Goal: Task Accomplishment & Management: Manage account settings

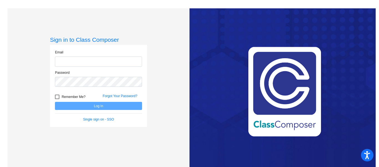
type input "[PERSON_NAME][EMAIL_ADDRESS][PERSON_NAME][DOMAIN_NAME]"
click at [57, 97] on div at bounding box center [57, 96] width 4 height 4
click at [57, 99] on input "Remember Me?" at bounding box center [57, 99] width 0 height 0
checkbox input "true"
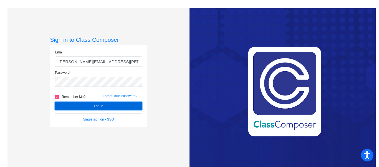
click at [64, 105] on button "Log In" at bounding box center [98, 106] width 87 height 8
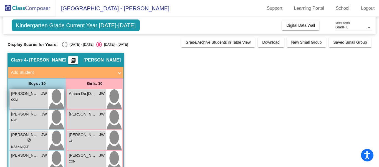
click at [27, 93] on span "[PERSON_NAME]" at bounding box center [25, 94] width 28 height 6
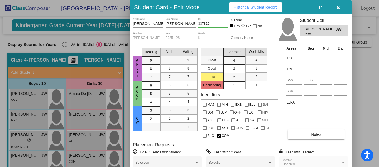
click at [316, 133] on span "Notes" at bounding box center [316, 134] width 10 height 4
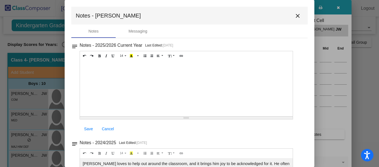
click at [295, 14] on mat-icon "close" at bounding box center [298, 15] width 7 height 7
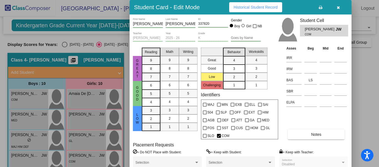
click at [82, 94] on div at bounding box center [189, 83] width 379 height 167
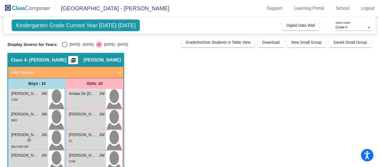
click at [82, 94] on span "Amaia De [DEMOGRAPHIC_DATA]" at bounding box center [83, 94] width 28 height 6
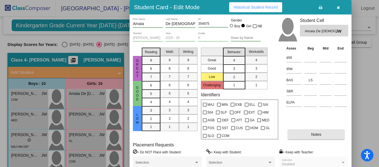
click at [316, 133] on span "Notes" at bounding box center [316, 134] width 10 height 4
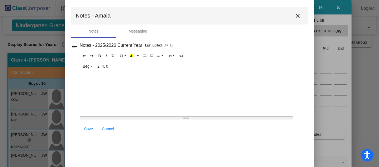
click at [109, 67] on div "Beg - 2, 4, 0" at bounding box center [186, 89] width 213 height 56
click at [97, 74] on p "Sept. - 9, 10, 2" at bounding box center [186, 75] width 207 height 6
click at [89, 127] on span "Save" at bounding box center [88, 128] width 9 height 4
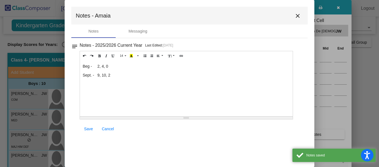
click at [299, 15] on mat-icon "close" at bounding box center [298, 15] width 7 height 7
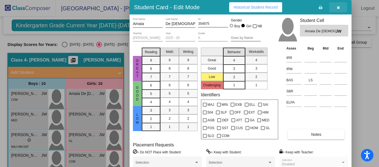
click at [337, 7] on icon "button" at bounding box center [338, 8] width 3 height 4
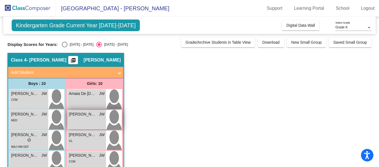
click at [84, 114] on span "[PERSON_NAME]" at bounding box center [83, 114] width 28 height 6
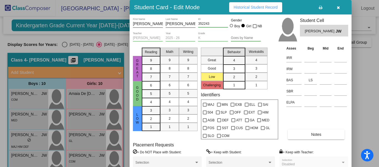
click at [303, 134] on button "Notes" at bounding box center [316, 134] width 57 height 10
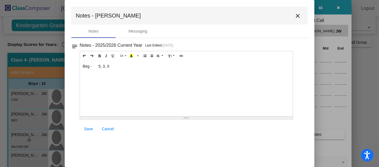
click at [112, 66] on div "Beg - 5, 3, 0" at bounding box center [186, 89] width 213 height 56
click at [89, 128] on span "Save" at bounding box center [88, 128] width 9 height 4
click at [298, 15] on mat-icon "close" at bounding box center [298, 15] width 7 height 7
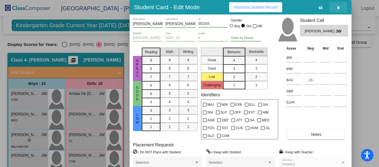
click at [337, 7] on icon "button" at bounding box center [338, 8] width 3 height 4
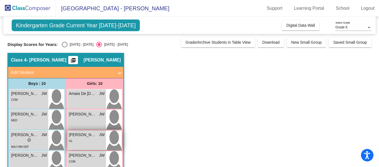
click at [77, 134] on span "[PERSON_NAME]" at bounding box center [83, 135] width 28 height 6
click at [125, 43] on div "Display Scores for Years: [DATE] - [DATE] [DATE] - [DATE]" at bounding box center [92, 45] width 171 height 6
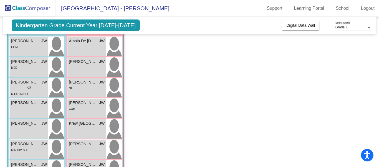
scroll to position [53, 0]
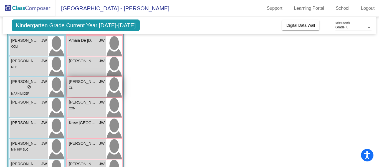
click at [85, 81] on span "[PERSON_NAME]" at bounding box center [83, 82] width 28 height 6
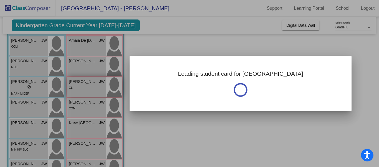
click at [85, 81] on div at bounding box center [189, 83] width 379 height 167
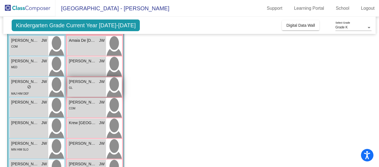
click at [85, 81] on span "[PERSON_NAME]" at bounding box center [83, 82] width 28 height 6
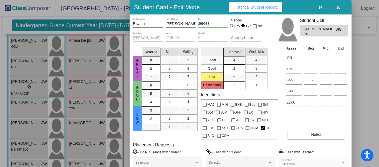
click at [313, 133] on span "Notes" at bounding box center [316, 134] width 10 height 4
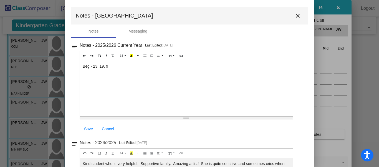
click at [109, 67] on div "Beg - 23, 19, 9" at bounding box center [186, 89] width 213 height 56
click at [89, 129] on span "Save" at bounding box center [88, 128] width 9 height 4
click at [296, 16] on mat-icon "close" at bounding box center [298, 15] width 7 height 7
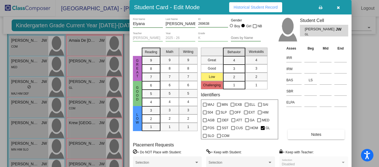
click at [339, 7] on icon "button" at bounding box center [338, 8] width 3 height 4
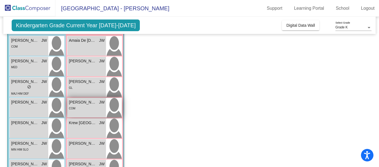
click at [87, 102] on span "[PERSON_NAME]" at bounding box center [83, 102] width 28 height 6
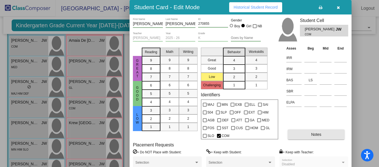
click at [316, 134] on span "Notes" at bounding box center [316, 134] width 10 height 4
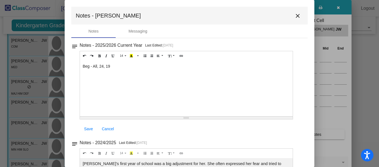
click at [112, 69] on div "Beg - All, 24, 19" at bounding box center [186, 89] width 213 height 56
click at [88, 128] on span "Save" at bounding box center [88, 128] width 9 height 4
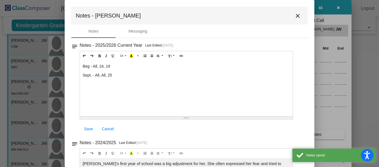
click at [295, 15] on mat-icon "close" at bounding box center [298, 15] width 7 height 7
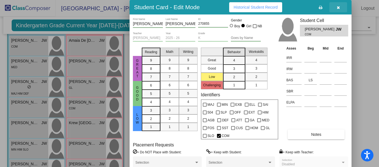
click at [337, 7] on icon "button" at bounding box center [338, 8] width 3 height 4
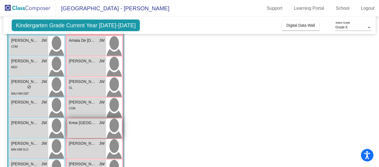
click at [82, 123] on span "Krew [GEOGRAPHIC_DATA]" at bounding box center [83, 123] width 28 height 6
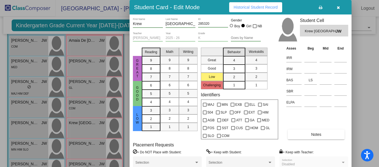
click at [315, 133] on span "Notes" at bounding box center [316, 134] width 10 height 4
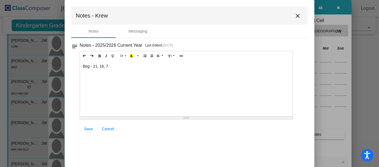
click at [110, 66] on div "Beg - 21, 16, 7" at bounding box center [186, 89] width 213 height 56
click at [88, 128] on span "Save" at bounding box center [88, 128] width 9 height 4
click at [299, 15] on mat-icon "close" at bounding box center [298, 15] width 7 height 7
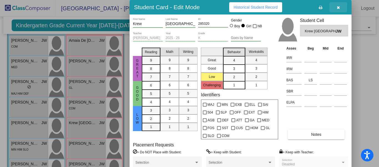
click at [337, 6] on icon "button" at bounding box center [338, 8] width 3 height 4
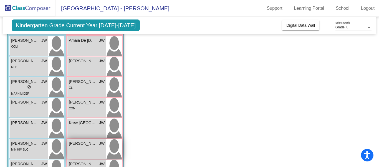
click at [79, 143] on span "[PERSON_NAME]" at bounding box center [83, 143] width 28 height 6
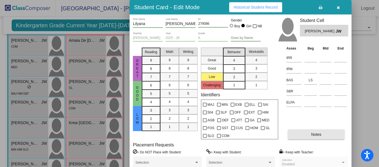
click at [318, 134] on span "Notes" at bounding box center [316, 134] width 10 height 4
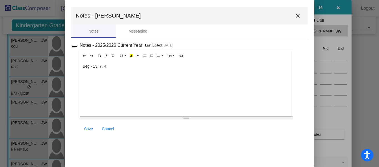
click at [110, 67] on div "Beg - 13, 7, 4" at bounding box center [186, 89] width 213 height 56
click at [87, 129] on span "Save" at bounding box center [88, 128] width 9 height 4
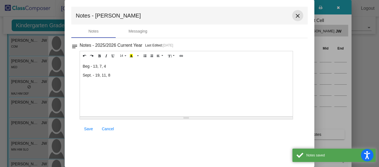
click at [298, 16] on mat-icon "close" at bounding box center [298, 15] width 7 height 7
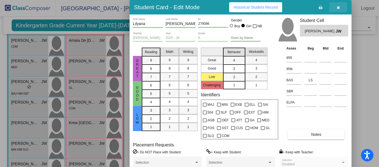
click at [339, 6] on icon "button" at bounding box center [338, 8] width 3 height 4
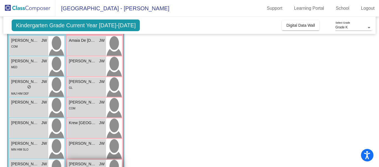
click at [87, 163] on span "[PERSON_NAME]" at bounding box center [83, 164] width 28 height 6
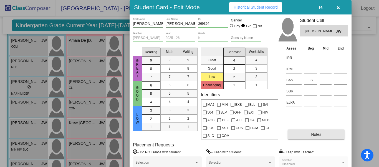
click at [314, 132] on span "Notes" at bounding box center [316, 134] width 10 height 4
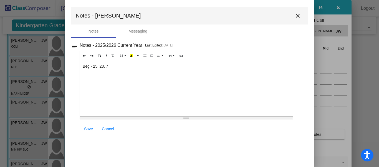
click at [112, 66] on div "Beg - 25, 23, 7" at bounding box center [186, 89] width 213 height 56
click at [87, 127] on span "Save" at bounding box center [88, 128] width 9 height 4
click at [299, 14] on mat-icon "close" at bounding box center [298, 15] width 7 height 7
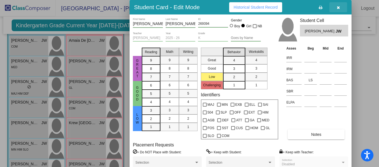
click at [340, 6] on button "button" at bounding box center [339, 7] width 18 height 10
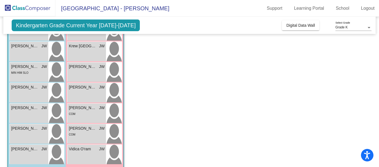
scroll to position [132, 0]
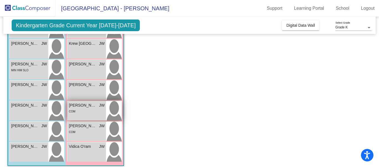
click at [82, 105] on span "[PERSON_NAME]" at bounding box center [83, 105] width 28 height 6
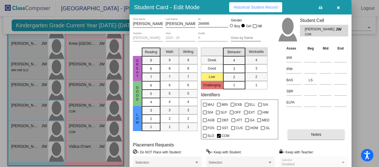
click at [317, 133] on span "Notes" at bounding box center [316, 134] width 10 height 4
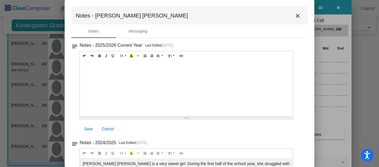
click at [95, 65] on div at bounding box center [186, 89] width 213 height 56
click at [90, 128] on span "Save" at bounding box center [88, 128] width 9 height 4
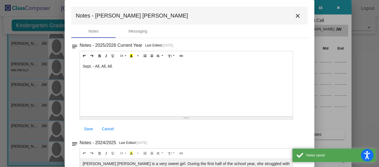
click at [296, 15] on mat-icon "close" at bounding box center [298, 15] width 7 height 7
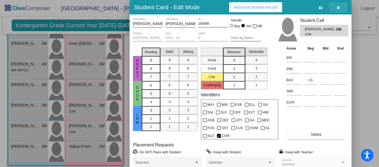
click at [339, 7] on icon "button" at bounding box center [338, 8] width 3 height 4
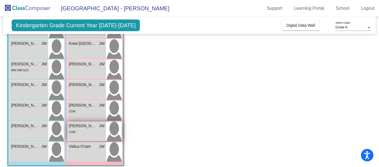
click at [73, 125] on span "[PERSON_NAME]" at bounding box center [83, 126] width 28 height 6
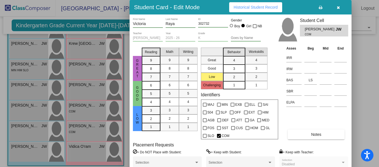
click at [314, 134] on span "Notes" at bounding box center [316, 134] width 10 height 4
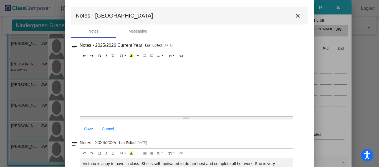
click at [90, 70] on div at bounding box center [186, 89] width 213 height 56
click at [91, 127] on span "Save" at bounding box center [88, 128] width 9 height 4
click at [296, 14] on mat-icon "close" at bounding box center [298, 15] width 7 height 7
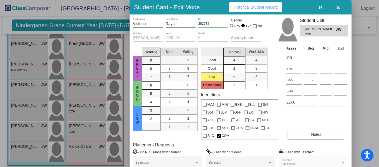
click at [319, 134] on span "Notes" at bounding box center [316, 134] width 10 height 4
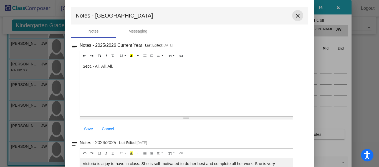
click at [295, 14] on mat-icon "close" at bounding box center [298, 15] width 7 height 7
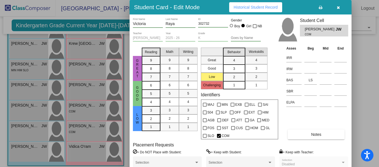
click at [339, 7] on icon "button" at bounding box center [338, 8] width 3 height 4
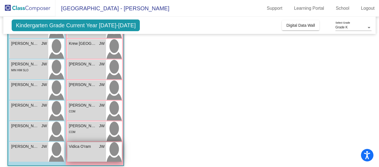
click at [85, 147] on span "Vidica O'ram" at bounding box center [83, 146] width 28 height 6
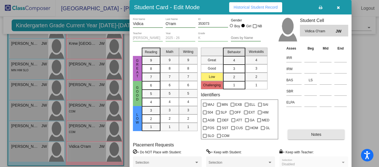
click at [317, 134] on span "Notes" at bounding box center [316, 134] width 10 height 4
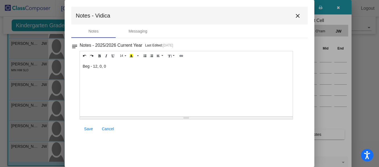
click at [111, 65] on div "Beg - 12, 0, 0" at bounding box center [186, 89] width 213 height 56
click at [89, 129] on span "Save" at bounding box center [88, 128] width 9 height 4
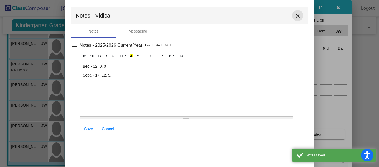
click at [298, 15] on mat-icon "close" at bounding box center [298, 15] width 7 height 7
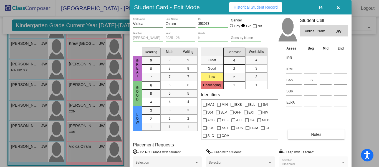
click at [338, 6] on icon "button" at bounding box center [338, 8] width 3 height 4
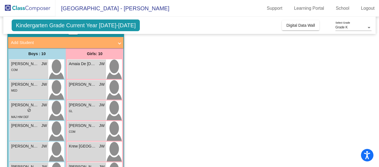
scroll to position [29, 0]
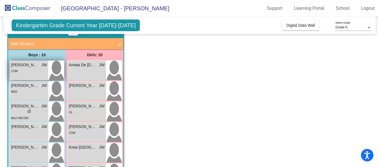
click at [20, 65] on span "[PERSON_NAME]" at bounding box center [25, 65] width 28 height 6
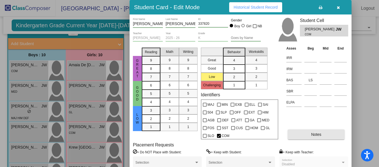
click at [316, 136] on span "Notes" at bounding box center [316, 134] width 10 height 4
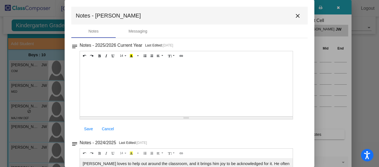
click at [144, 65] on div at bounding box center [186, 89] width 213 height 56
click at [87, 128] on span "Save" at bounding box center [88, 128] width 9 height 4
click at [295, 15] on mat-icon "close" at bounding box center [298, 15] width 7 height 7
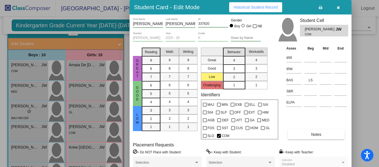
click at [339, 7] on icon "button" at bounding box center [338, 8] width 3 height 4
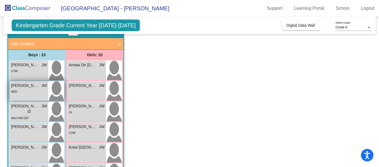
click at [31, 85] on span "[PERSON_NAME]" at bounding box center [25, 85] width 28 height 6
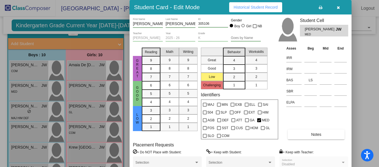
click at [314, 134] on span "Notes" at bounding box center [316, 134] width 10 height 4
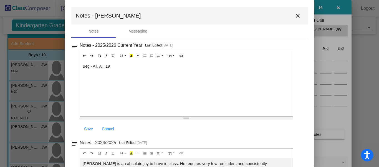
click at [121, 67] on div "Beg - All, All, 19" at bounding box center [186, 89] width 213 height 56
click at [87, 127] on span "Save" at bounding box center [88, 128] width 9 height 4
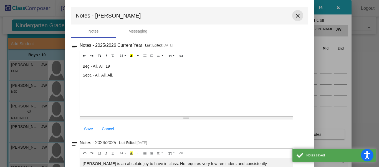
click at [295, 15] on mat-icon "close" at bounding box center [298, 15] width 7 height 7
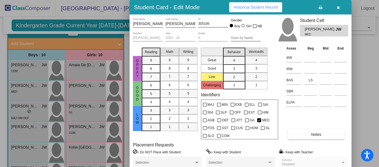
click at [338, 7] on icon "button" at bounding box center [338, 8] width 3 height 4
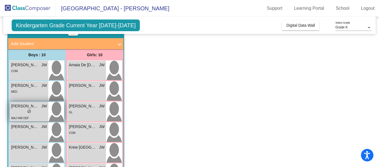
click at [29, 105] on span "[PERSON_NAME]" at bounding box center [25, 106] width 28 height 6
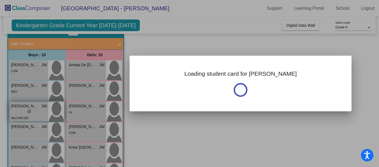
click at [29, 105] on div at bounding box center [189, 83] width 379 height 167
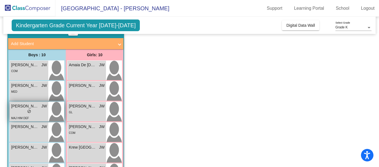
click at [19, 106] on span "[PERSON_NAME]" at bounding box center [25, 106] width 28 height 6
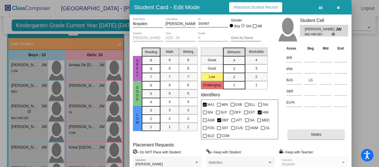
click at [313, 133] on span "Notes" at bounding box center [316, 134] width 10 height 4
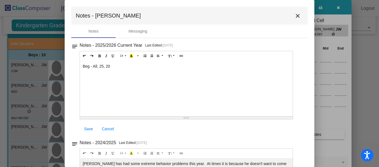
click at [111, 66] on div "Beg - All, 25, 20" at bounding box center [186, 89] width 213 height 56
click at [89, 127] on span "Save" at bounding box center [88, 128] width 9 height 4
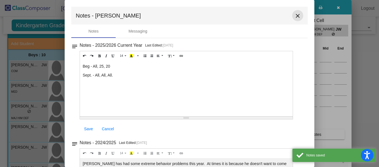
click at [296, 14] on mat-icon "close" at bounding box center [298, 15] width 7 height 7
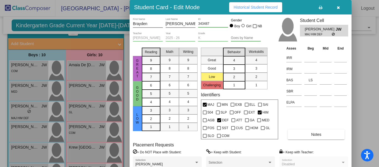
click at [337, 7] on icon "button" at bounding box center [338, 8] width 3 height 4
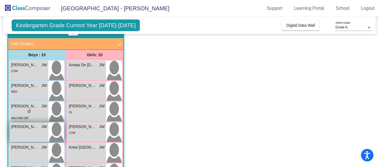
click at [30, 127] on span "[PERSON_NAME]" at bounding box center [25, 127] width 28 height 6
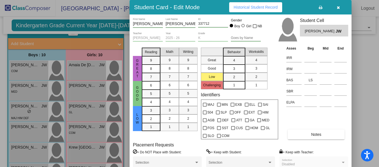
click at [316, 133] on span "Notes" at bounding box center [316, 134] width 10 height 4
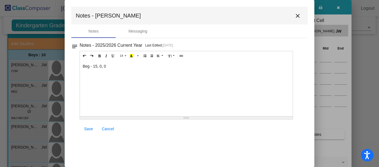
click at [114, 68] on div "Beg - 15, 0, 0" at bounding box center [186, 89] width 213 height 56
click at [90, 129] on span "Save" at bounding box center [88, 128] width 9 height 4
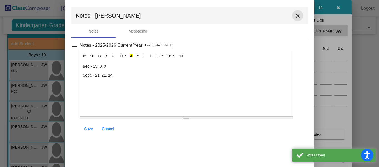
click at [297, 15] on mat-icon "close" at bounding box center [298, 15] width 7 height 7
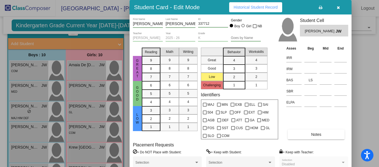
click at [339, 6] on icon "button" at bounding box center [338, 8] width 3 height 4
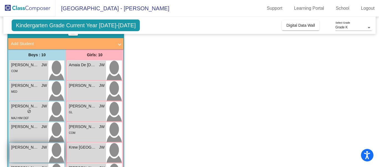
click at [22, 148] on span "[PERSON_NAME]" at bounding box center [25, 147] width 28 height 6
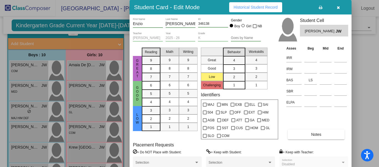
click at [317, 134] on span "Notes" at bounding box center [316, 134] width 10 height 4
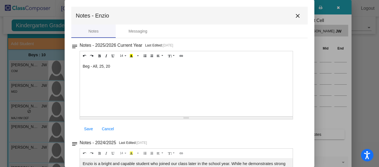
click at [117, 68] on div "Beg - All, 25, 20" at bounding box center [186, 89] width 213 height 56
click at [89, 127] on span "Save" at bounding box center [88, 128] width 9 height 4
click at [295, 15] on mat-icon "close" at bounding box center [298, 15] width 7 height 7
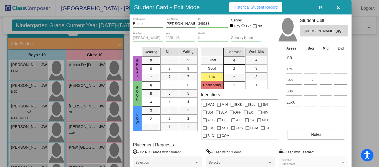
click at [338, 7] on icon "button" at bounding box center [338, 8] width 3 height 4
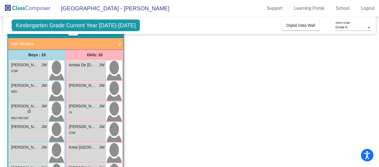
drag, startPoint x: 376, startPoint y: 64, endPoint x: 379, endPoint y: 90, distance: 26.6
click at [379, 90] on html "Accessibility Screen-Reader Guide, Feedback, and Issue Reporting | New window […" at bounding box center [189, 83] width 379 height 167
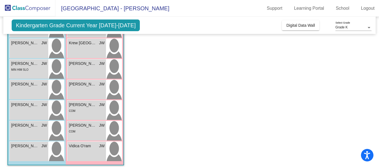
scroll to position [137, 0]
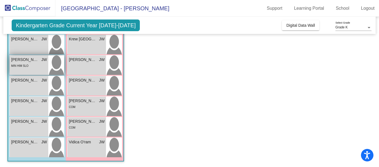
click at [29, 60] on span "[PERSON_NAME]" at bounding box center [25, 60] width 28 height 6
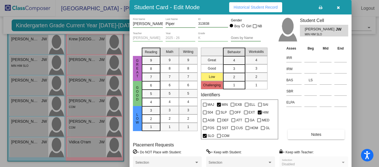
click at [316, 134] on span "Notes" at bounding box center [316, 134] width 10 height 4
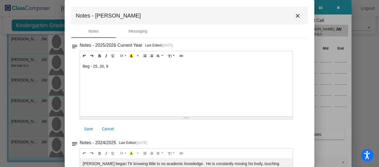
click at [114, 67] on div "Beg - 25, 20, 9" at bounding box center [186, 89] width 213 height 56
click at [89, 128] on span "Save" at bounding box center [88, 128] width 9 height 4
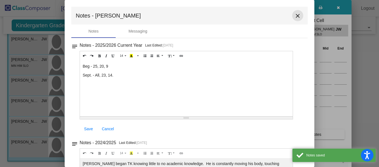
click at [297, 15] on mat-icon "close" at bounding box center [298, 15] width 7 height 7
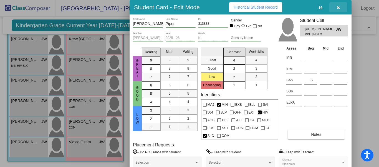
click at [339, 6] on icon "button" at bounding box center [338, 8] width 3 height 4
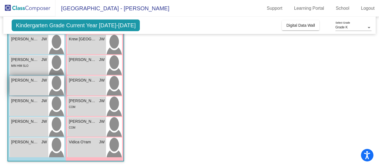
click at [30, 81] on span "[PERSON_NAME]" at bounding box center [25, 80] width 28 height 6
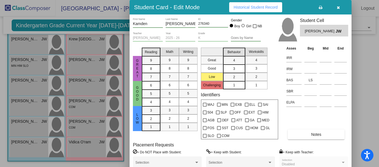
click at [316, 134] on span "Notes" at bounding box center [316, 134] width 10 height 4
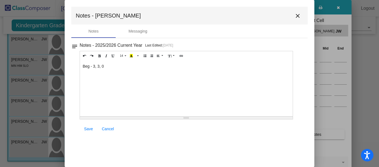
click at [108, 68] on div "Beg - 3, 3, 0" at bounding box center [186, 89] width 213 height 56
click at [89, 129] on span "Save" at bounding box center [88, 128] width 9 height 4
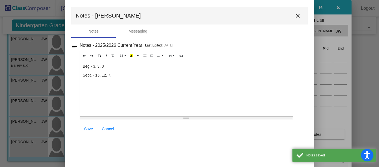
click at [298, 14] on mat-icon "close" at bounding box center [298, 15] width 7 height 7
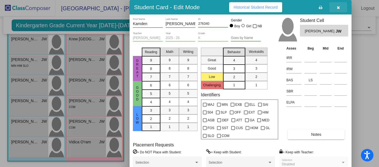
click at [340, 6] on button "button" at bounding box center [339, 7] width 18 height 10
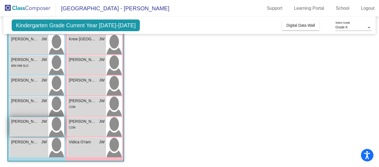
click at [31, 120] on span "[PERSON_NAME]" at bounding box center [25, 121] width 28 height 6
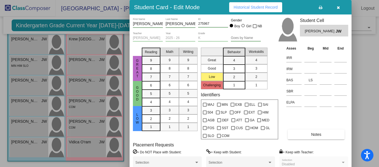
click at [313, 136] on span "Notes" at bounding box center [316, 134] width 10 height 4
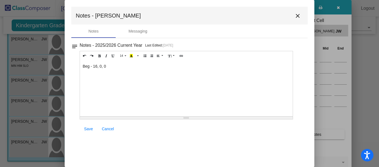
click at [116, 66] on div "Beg - 16, 0, 0" at bounding box center [186, 89] width 213 height 56
click at [88, 128] on span "Save" at bounding box center [88, 128] width 9 height 4
click at [299, 14] on mat-icon "close" at bounding box center [298, 15] width 7 height 7
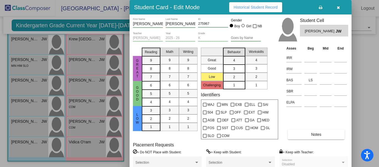
click at [339, 6] on icon "button" at bounding box center [338, 8] width 3 height 4
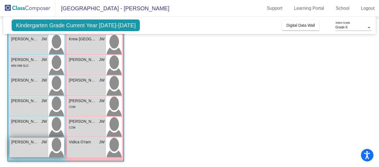
click at [33, 142] on span "[PERSON_NAME]" at bounding box center [25, 142] width 28 height 6
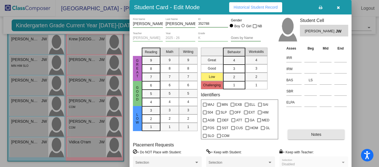
click at [315, 135] on span "Notes" at bounding box center [316, 134] width 10 height 4
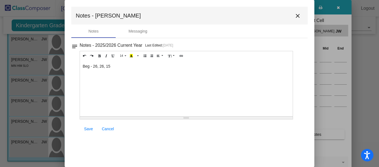
click at [116, 67] on div "Beg - 26, 26, 15" at bounding box center [186, 89] width 213 height 56
click at [89, 127] on span "Save" at bounding box center [88, 128] width 9 height 4
click at [298, 14] on mat-icon "close" at bounding box center [298, 15] width 7 height 7
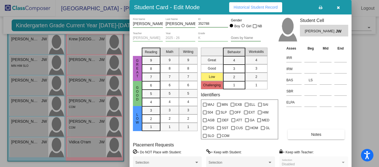
click at [339, 7] on icon "button" at bounding box center [338, 8] width 3 height 4
